Goal: Navigation & Orientation: Find specific page/section

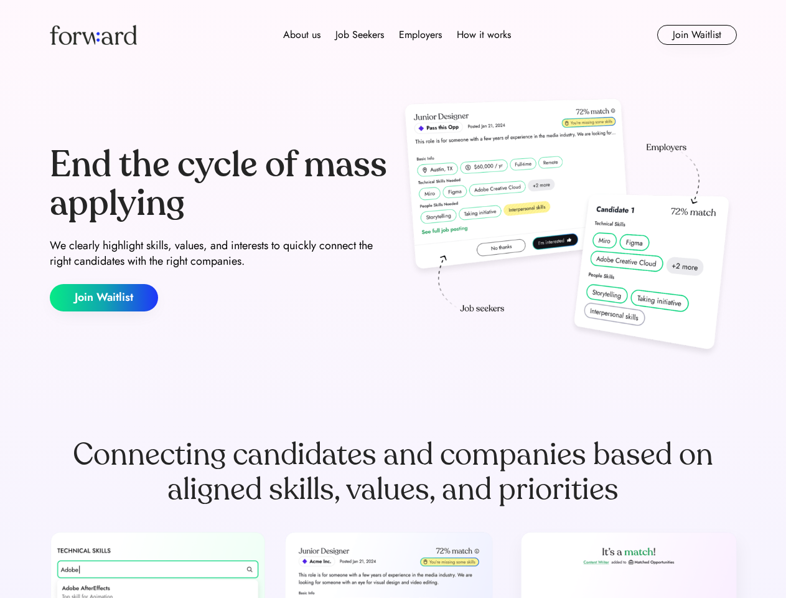
click at [393, 299] on div "End the cycle of mass applying We clearly highlight skills, values, and interes…" at bounding box center [393, 229] width 687 height 268
click at [393, 35] on div "About us Job Seekers Employers How it works" at bounding box center [397, 34] width 491 height 15
click at [93, 35] on img at bounding box center [93, 35] width 87 height 20
click at [397, 35] on div "About us Job Seekers Employers How it works" at bounding box center [397, 34] width 491 height 15
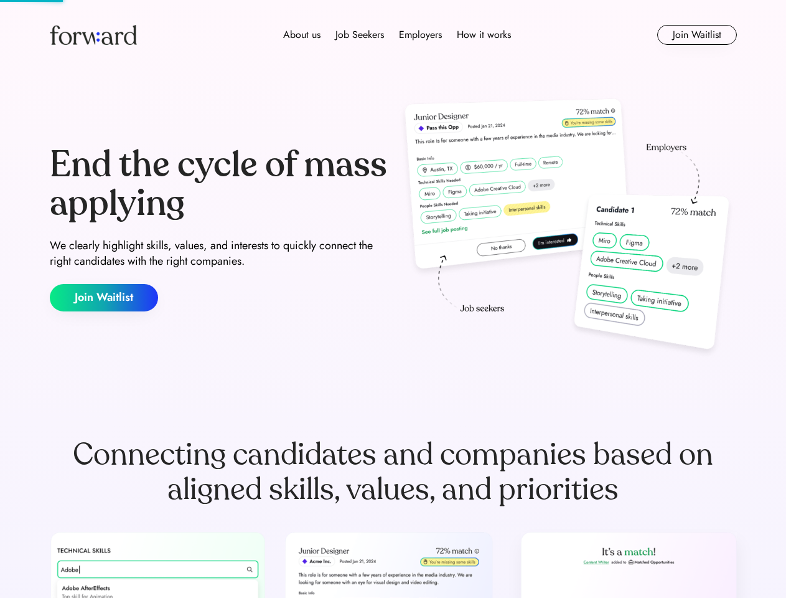
click at [302, 35] on div "About us" at bounding box center [301, 34] width 37 height 15
click at [360, 35] on div "Job Seekers" at bounding box center [360, 34] width 49 height 15
click at [420, 35] on div "Employers" at bounding box center [420, 34] width 43 height 15
click at [483, 35] on div "How it works" at bounding box center [484, 34] width 54 height 15
click at [697, 35] on button "Join Waitlist" at bounding box center [697, 35] width 80 height 20
